Goal: Ask a question

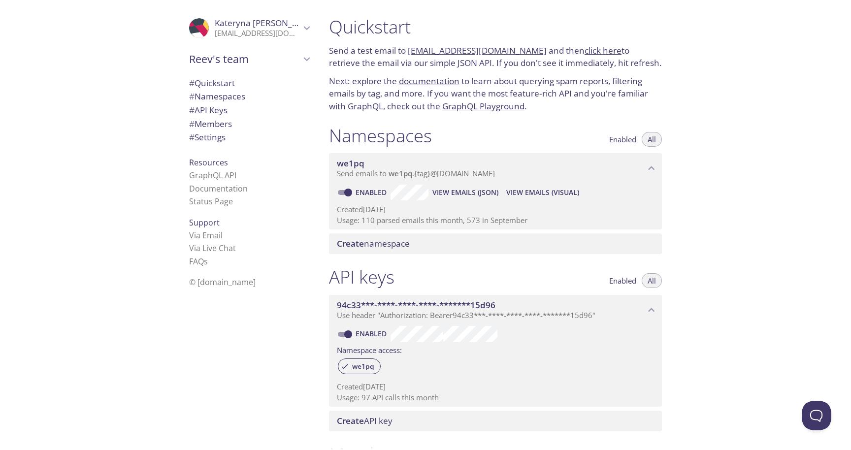
scroll to position [469, 0]
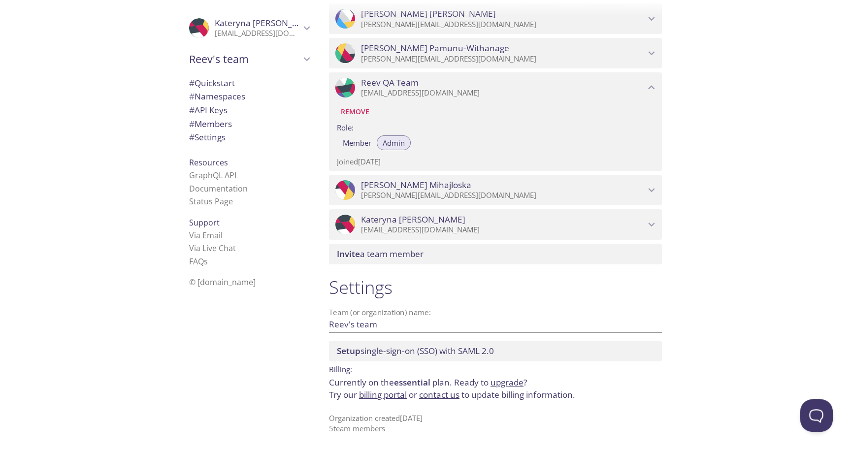
click at [815, 413] on button "Open Beacon popover" at bounding box center [815, 414] width 30 height 30
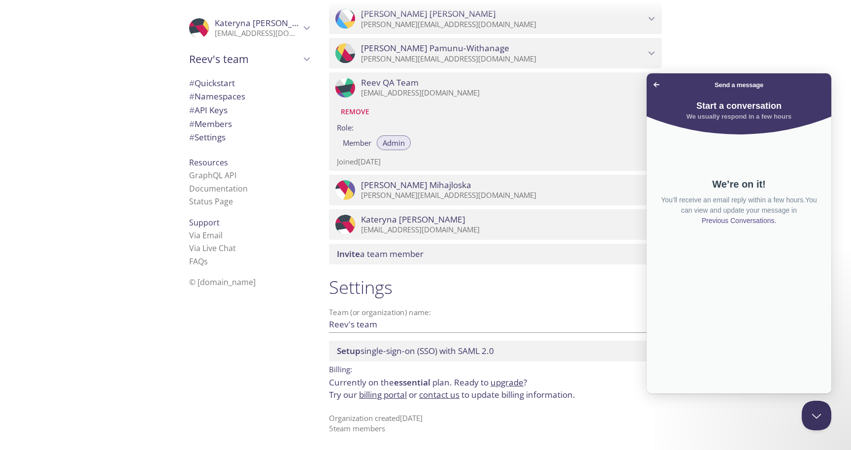
click at [739, 112] on h4 "We usually respond in a few hours" at bounding box center [739, 117] width 165 height 10
click at [657, 84] on span "Go back" at bounding box center [657, 85] width 12 height 12
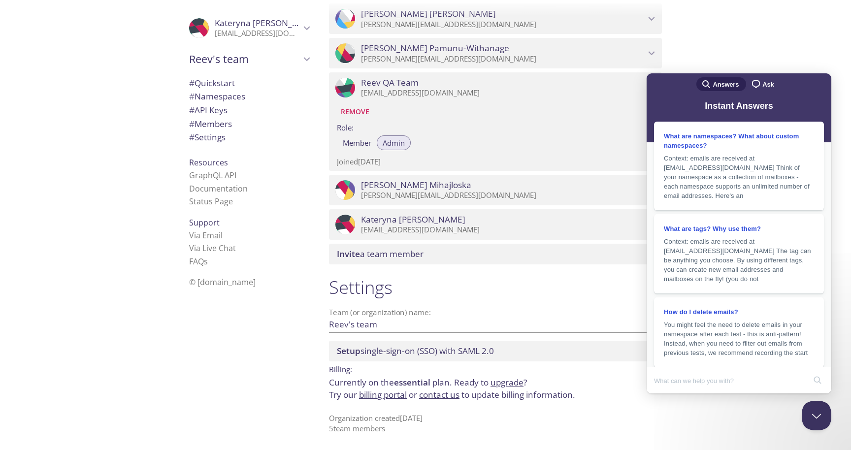
click at [765, 87] on span "Ask" at bounding box center [768, 85] width 11 height 10
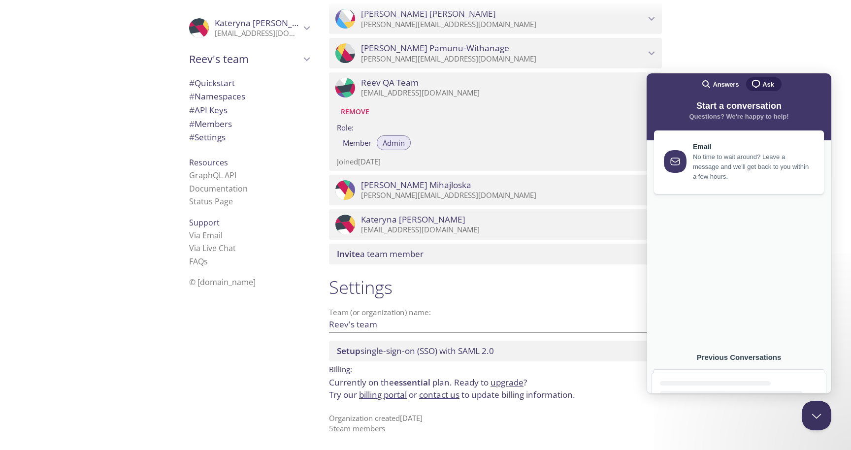
click at [721, 357] on div "Previous Conversations" at bounding box center [739, 357] width 175 height 9
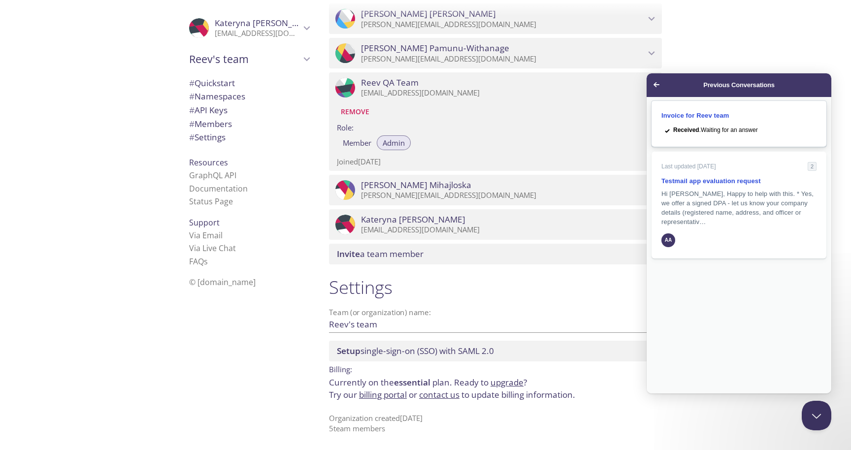
click at [728, 133] on span "Received . Waiting for an answer" at bounding box center [716, 130] width 85 height 7
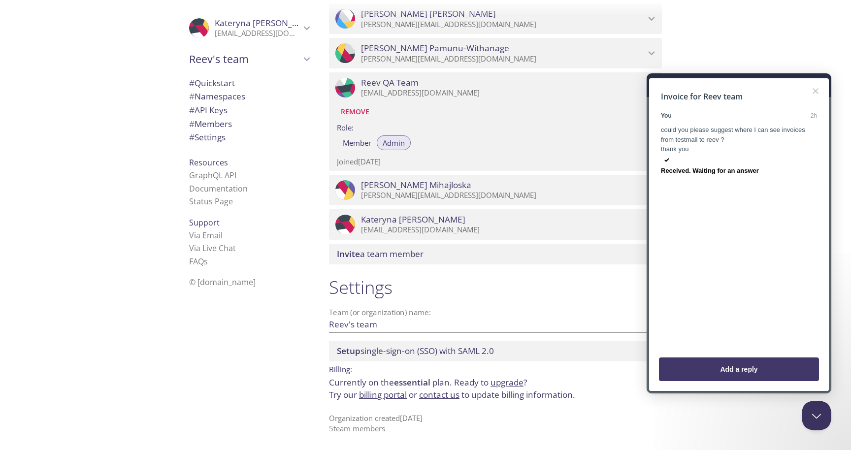
click at [274, 158] on div "Resources GraphQL API Documentation Status Page" at bounding box center [249, 182] width 136 height 60
click at [219, 204] on link "Status Page" at bounding box center [211, 201] width 44 height 11
click at [372, 431] on p "Organization created [DATE] 5 team member s" at bounding box center [495, 423] width 333 height 21
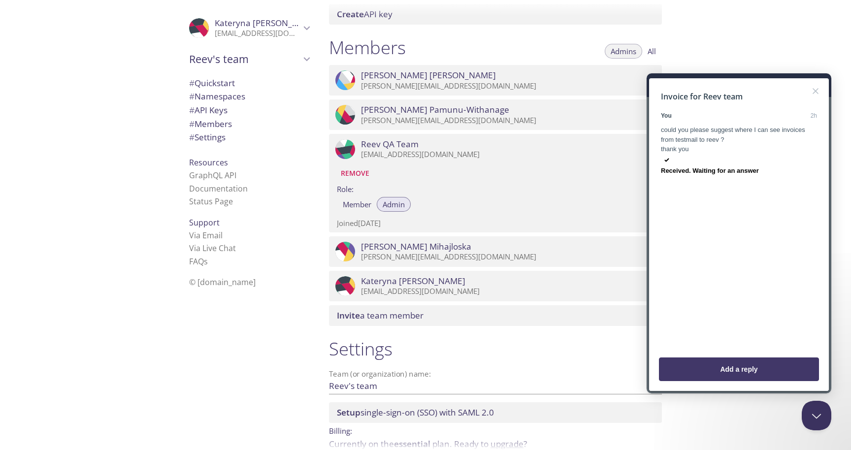
scroll to position [406, 0]
click at [819, 91] on button "Close" at bounding box center [816, 91] width 16 height 16
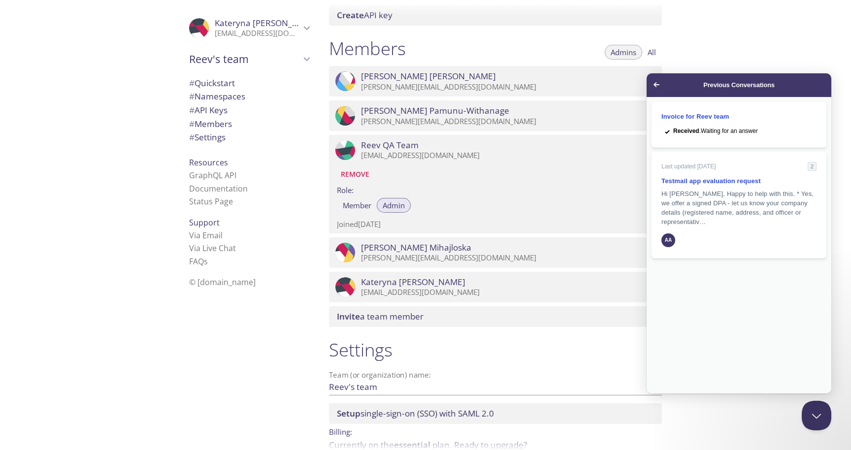
click at [658, 83] on span "Go back" at bounding box center [657, 85] width 12 height 12
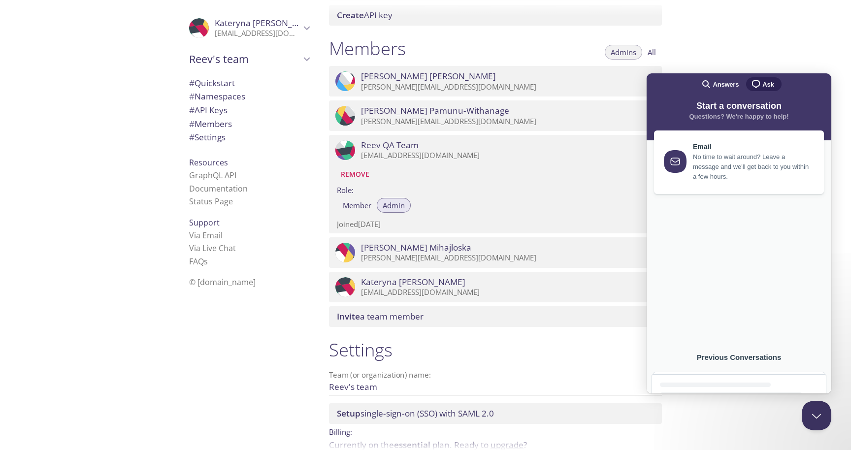
click at [716, 46] on div "Quickstart Send a test email to [EMAIL_ADDRESS][DOMAIN_NAME] and then click her…" at bounding box center [586, 225] width 530 height 450
click at [818, 415] on button "Close Beacon popover" at bounding box center [815, 414] width 30 height 30
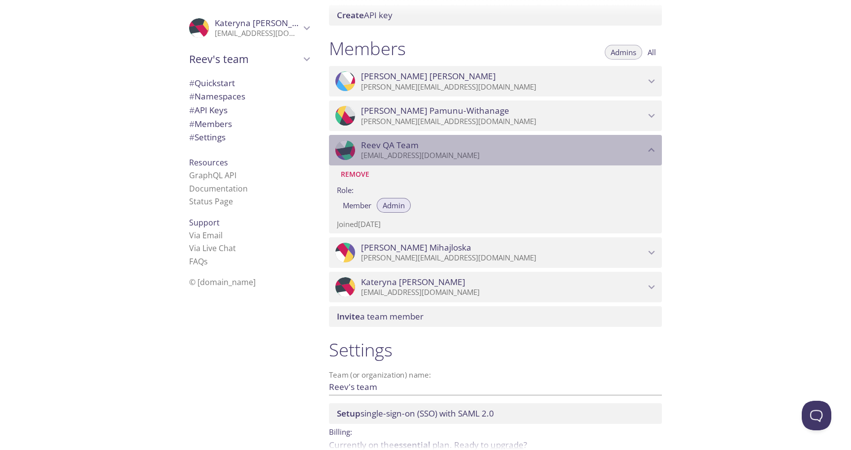
click at [651, 153] on icon "Reev QA Team" at bounding box center [651, 150] width 13 height 13
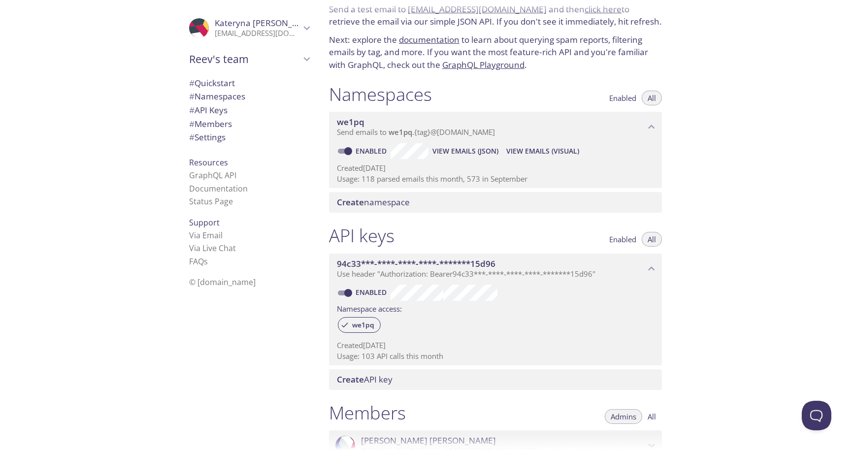
scroll to position [0, 0]
